Goal: Information Seeking & Learning: Learn about a topic

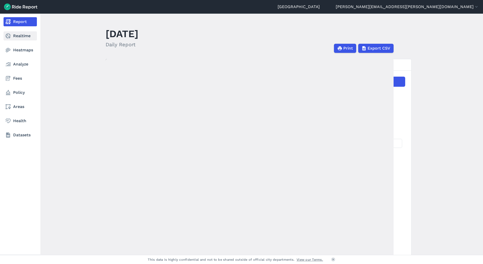
click at [18, 35] on link "Realtime" at bounding box center [20, 35] width 33 height 9
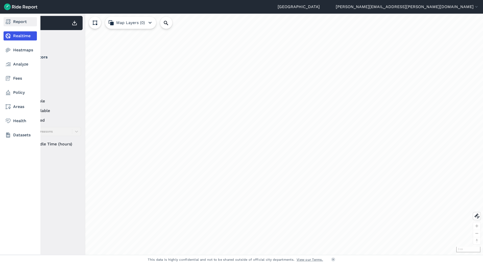
click at [25, 23] on link "Report" at bounding box center [20, 21] width 33 height 9
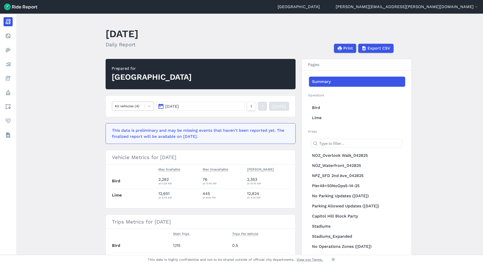
click at [141, 105] on div at bounding box center [129, 106] width 28 height 6
click at [136, 114] on div "Bikes" at bounding box center [133, 118] width 42 height 9
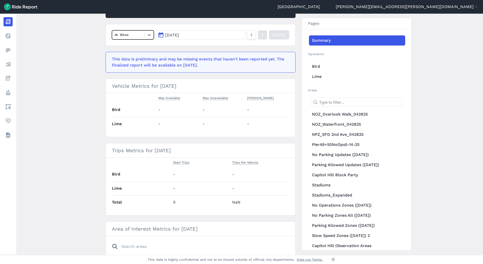
scroll to position [25, 0]
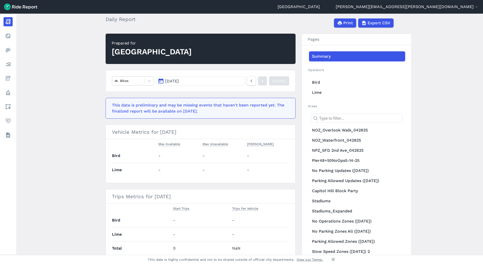
click at [177, 81] on span "[DATE]" at bounding box center [172, 81] width 14 height 5
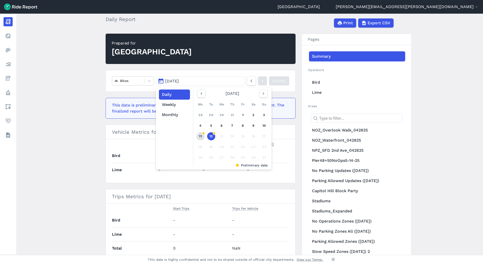
click at [202, 137] on link "11" at bounding box center [201, 136] width 8 height 8
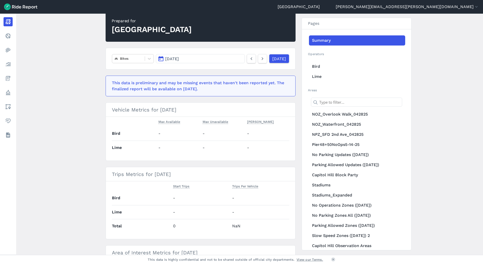
scroll to position [25, 0]
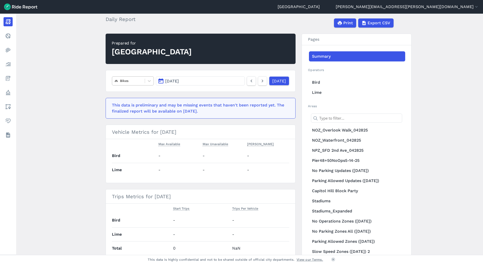
click at [127, 80] on div at bounding box center [129, 81] width 28 height 6
click at [130, 103] on div "E-Bikes" at bounding box center [133, 101] width 42 height 9
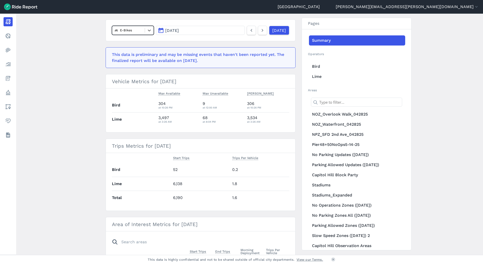
click at [190, 28] on button "[DATE]" at bounding box center [200, 30] width 89 height 9
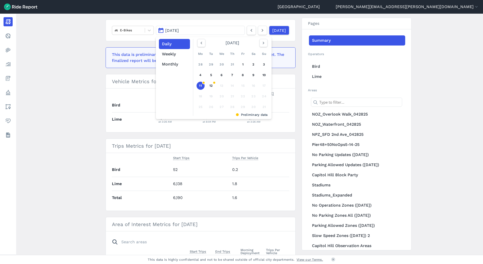
click at [211, 86] on link "12" at bounding box center [211, 86] width 8 height 8
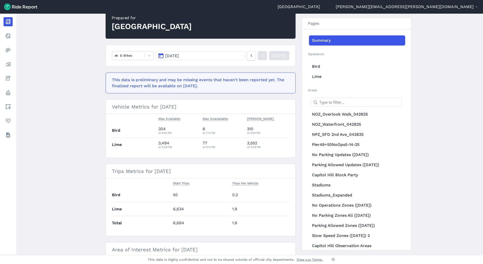
scroll to position [25, 0]
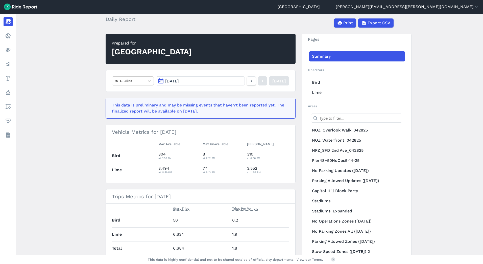
click at [175, 84] on button "[DATE]" at bounding box center [200, 80] width 89 height 9
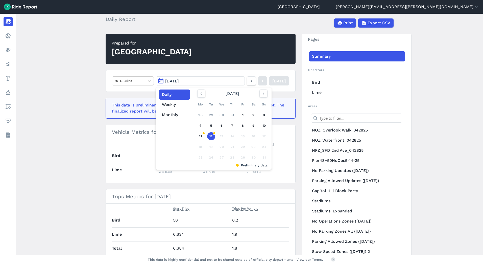
click at [148, 69] on article "Prepared for [GEOGRAPHIC_DATA] E-Bikes [DATE] Daily Weekly Monthly [DATE] Mo Tu…" at bounding box center [201, 224] width 190 height 381
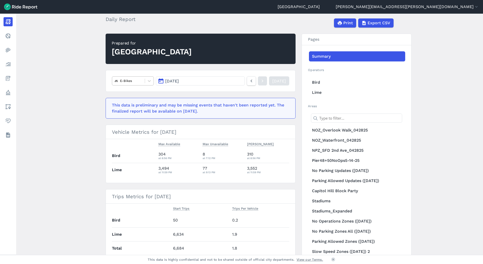
click at [142, 79] on div "E-Bikes" at bounding box center [128, 81] width 33 height 8
click at [173, 74] on nav "E-Bikes [DATE] [DATE]" at bounding box center [201, 81] width 190 height 22
click at [174, 80] on span "[DATE]" at bounding box center [172, 81] width 14 height 5
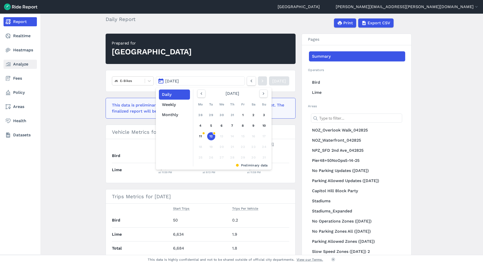
click at [14, 65] on link "Analyze" at bounding box center [20, 64] width 33 height 9
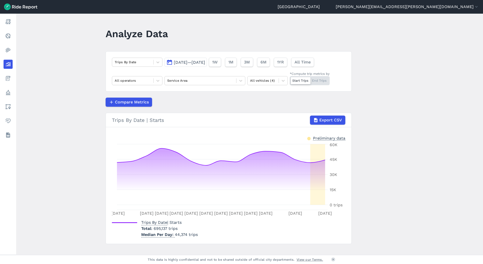
click at [190, 63] on span "[DATE]—[DATE]" at bounding box center [189, 62] width 31 height 5
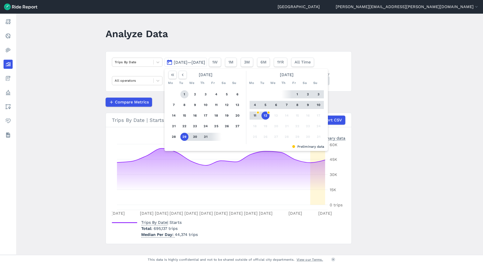
click at [184, 92] on button "1" at bounding box center [185, 94] width 8 height 8
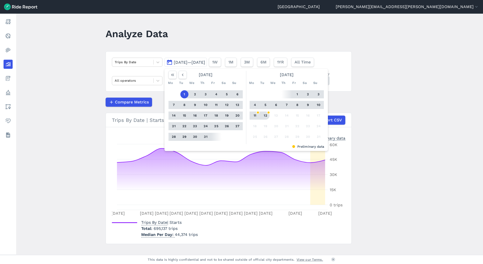
click at [265, 114] on button "12" at bounding box center [266, 116] width 8 height 8
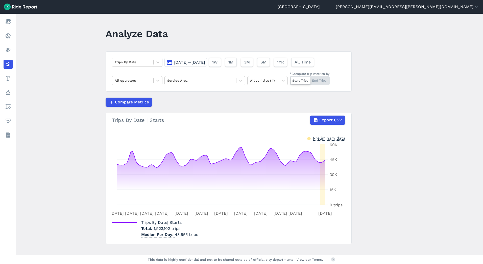
click at [204, 62] on span "[DATE]—[DATE]" at bounding box center [189, 62] width 31 height 5
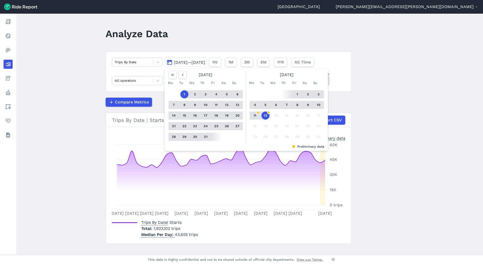
click at [296, 92] on button "1" at bounding box center [298, 94] width 8 height 8
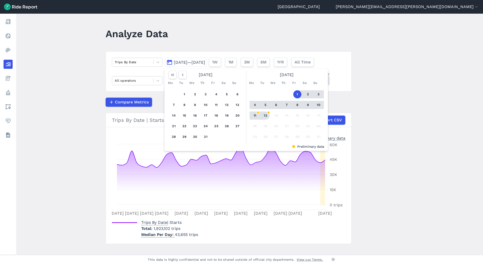
click at [264, 115] on button "12" at bounding box center [266, 116] width 8 height 8
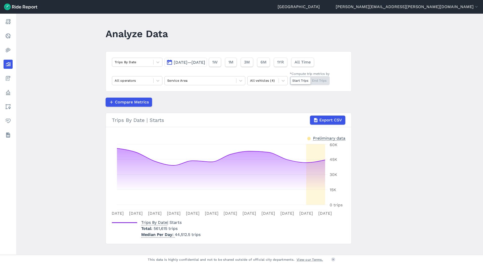
scroll to position [7, 0]
